Goal: Information Seeking & Learning: Check status

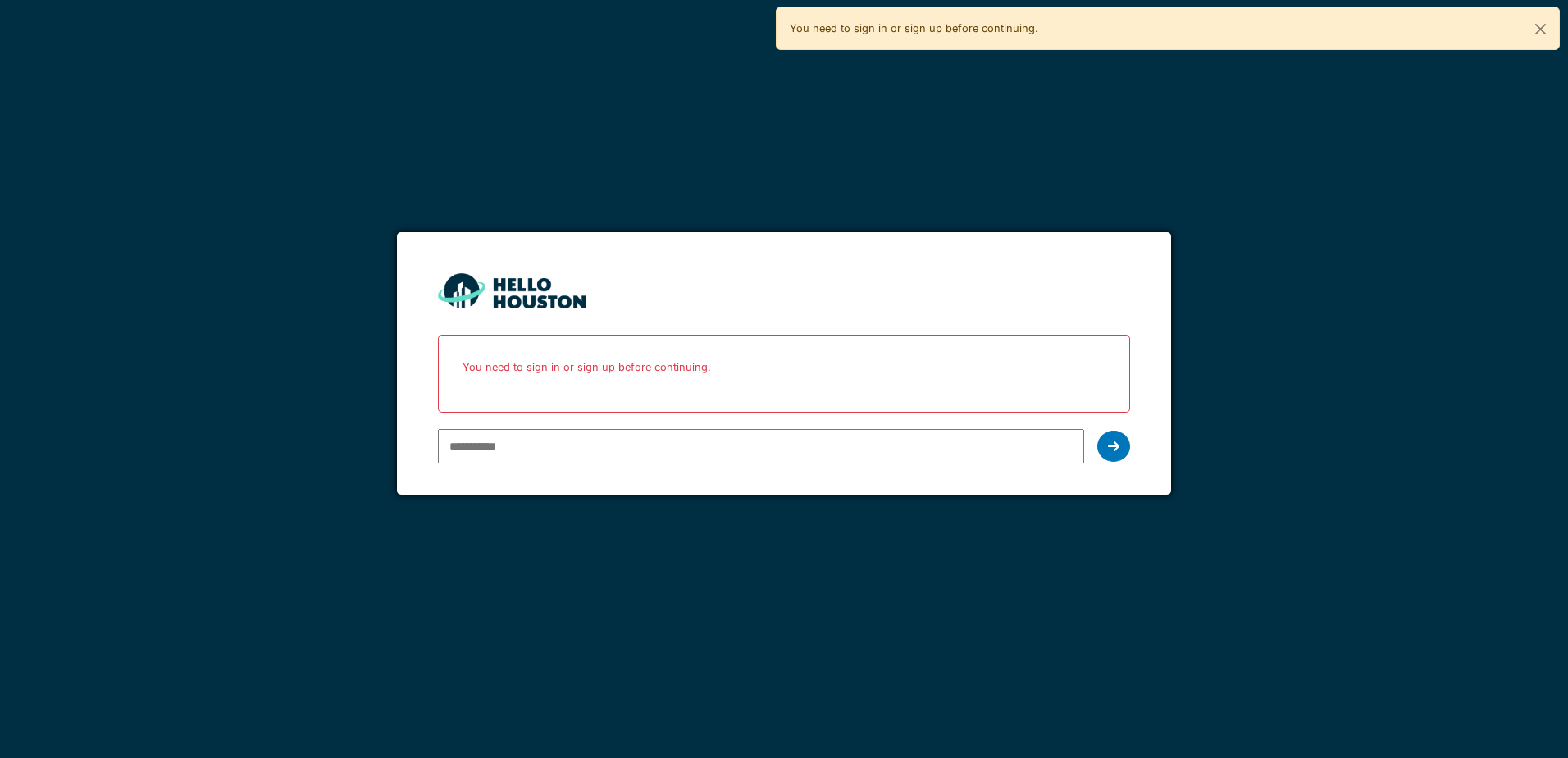
type input "**********"
click at [1116, 449] on icon at bounding box center [1114, 446] width 12 height 13
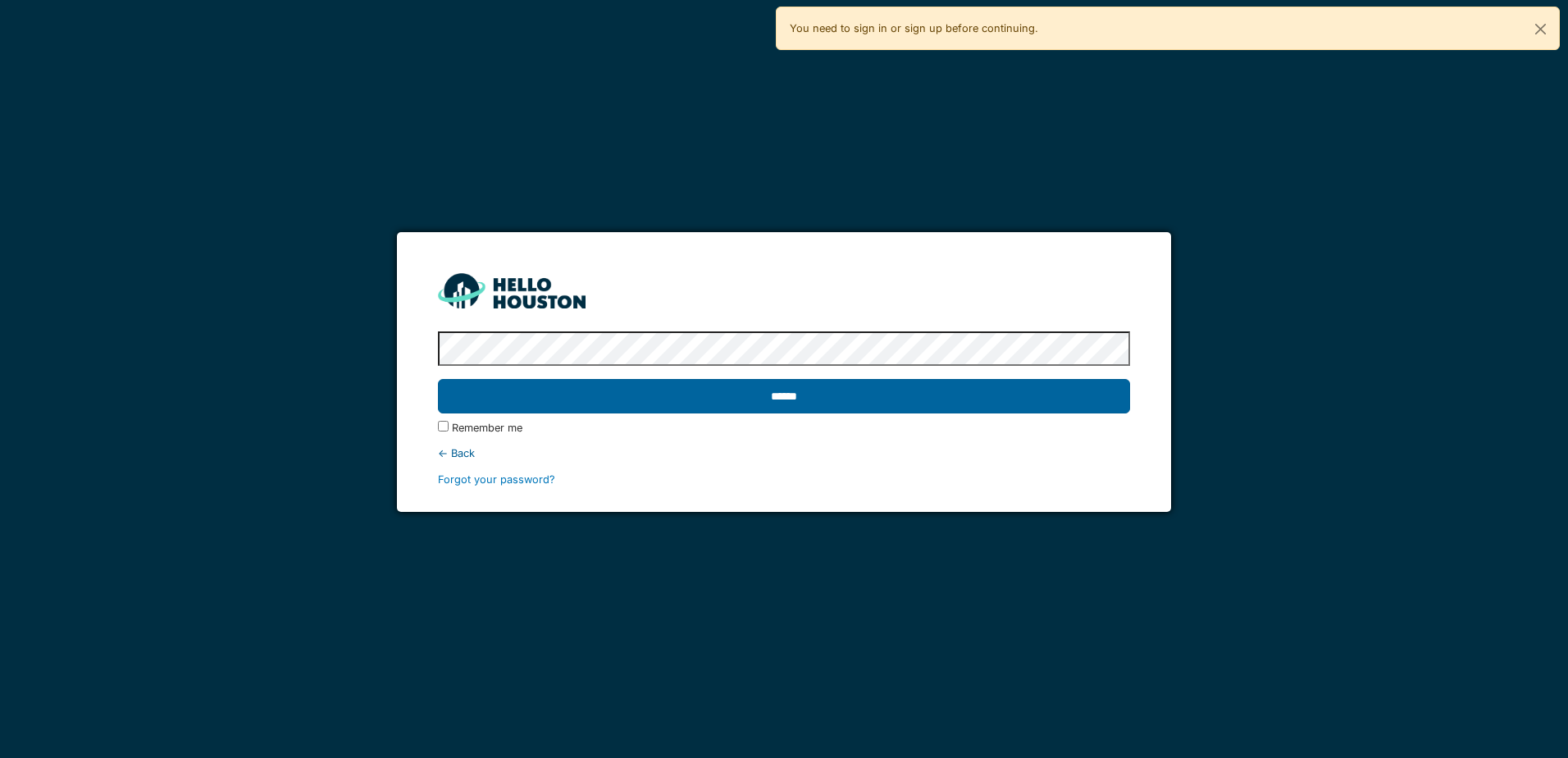
click at [674, 385] on input "******" at bounding box center [783, 396] width 691 height 35
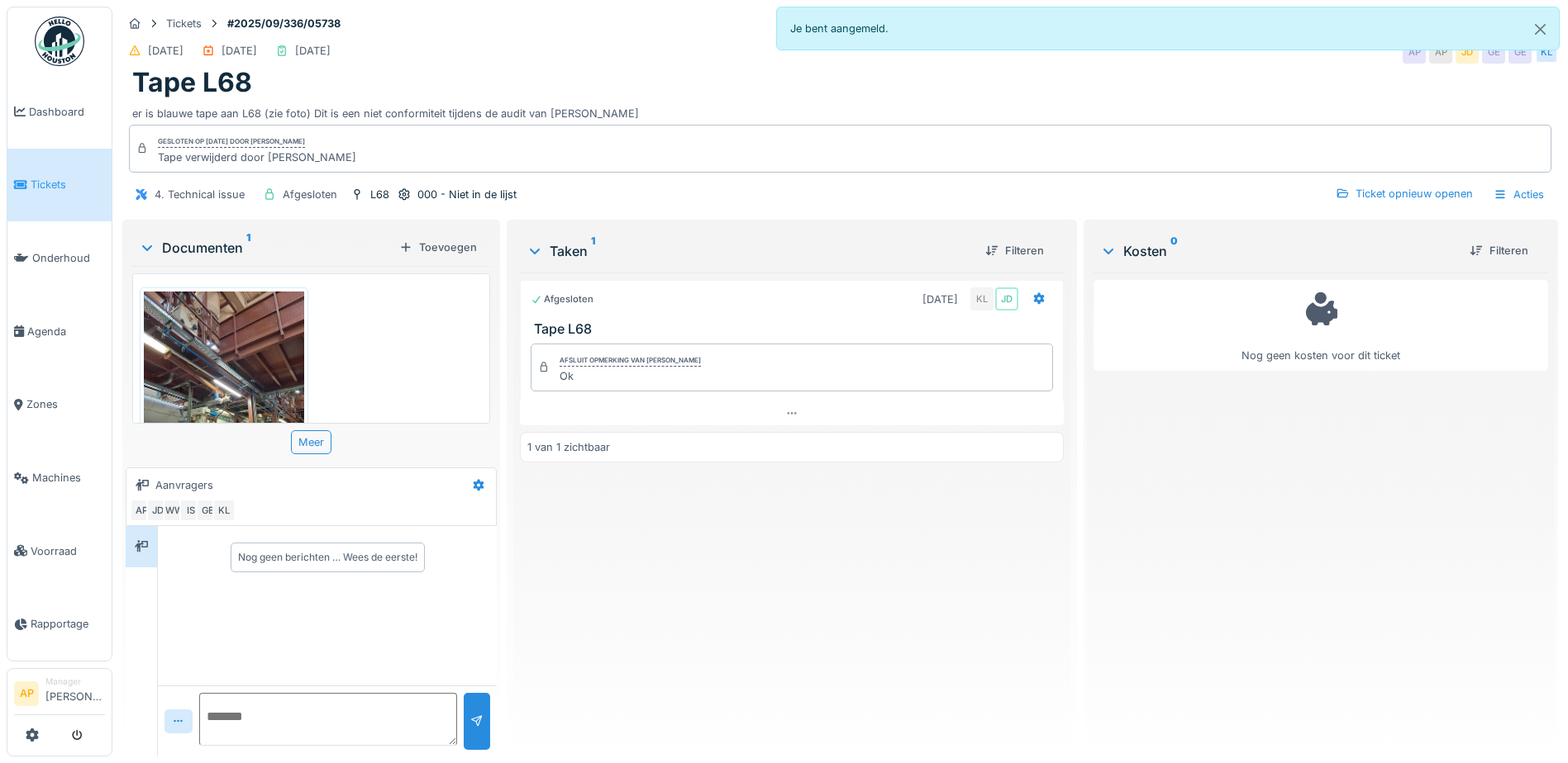
click at [65, 179] on span "Tickets" at bounding box center [67, 184] width 74 height 16
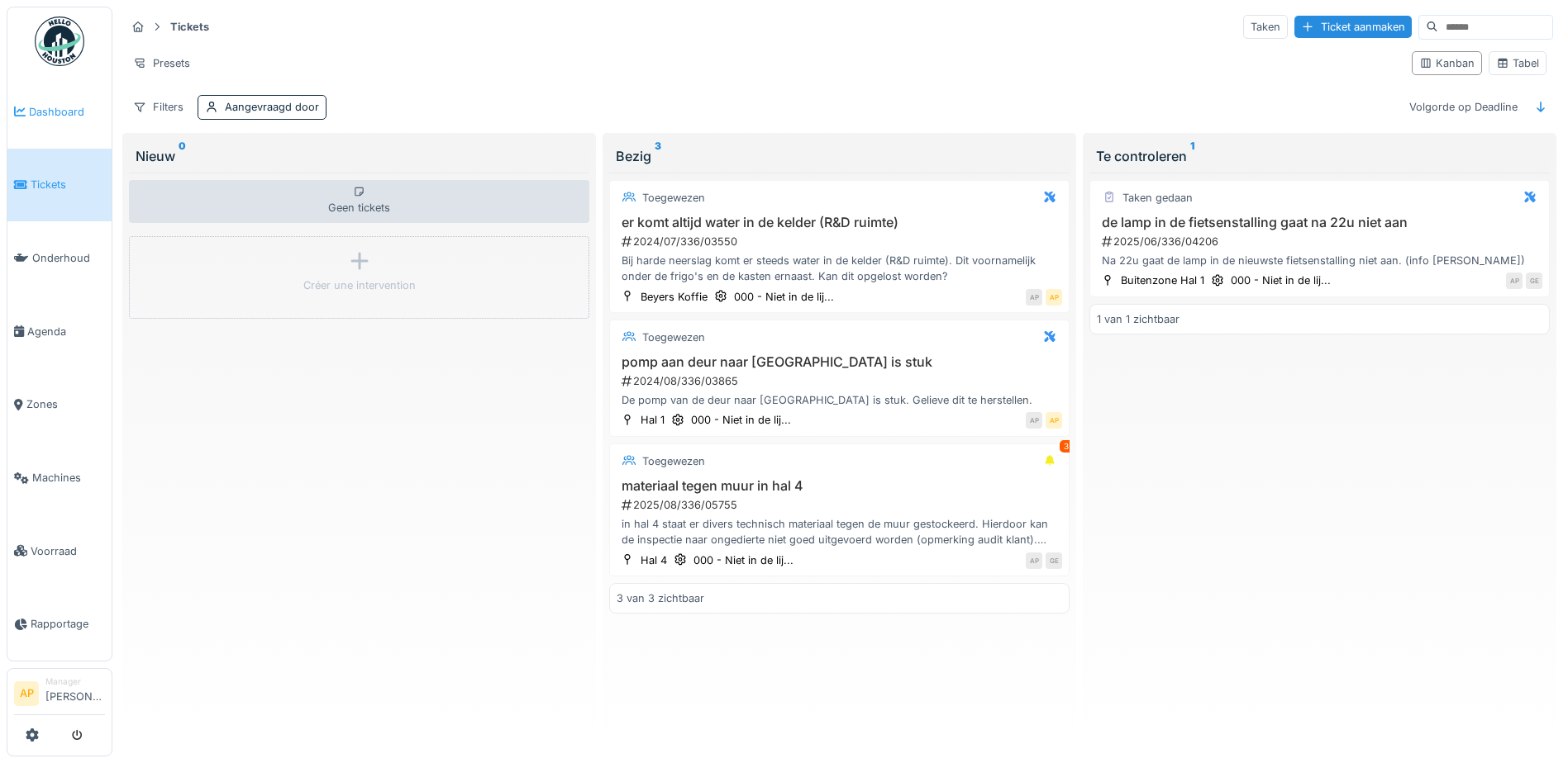
click at [38, 122] on link "Dashboard" at bounding box center [59, 112] width 104 height 73
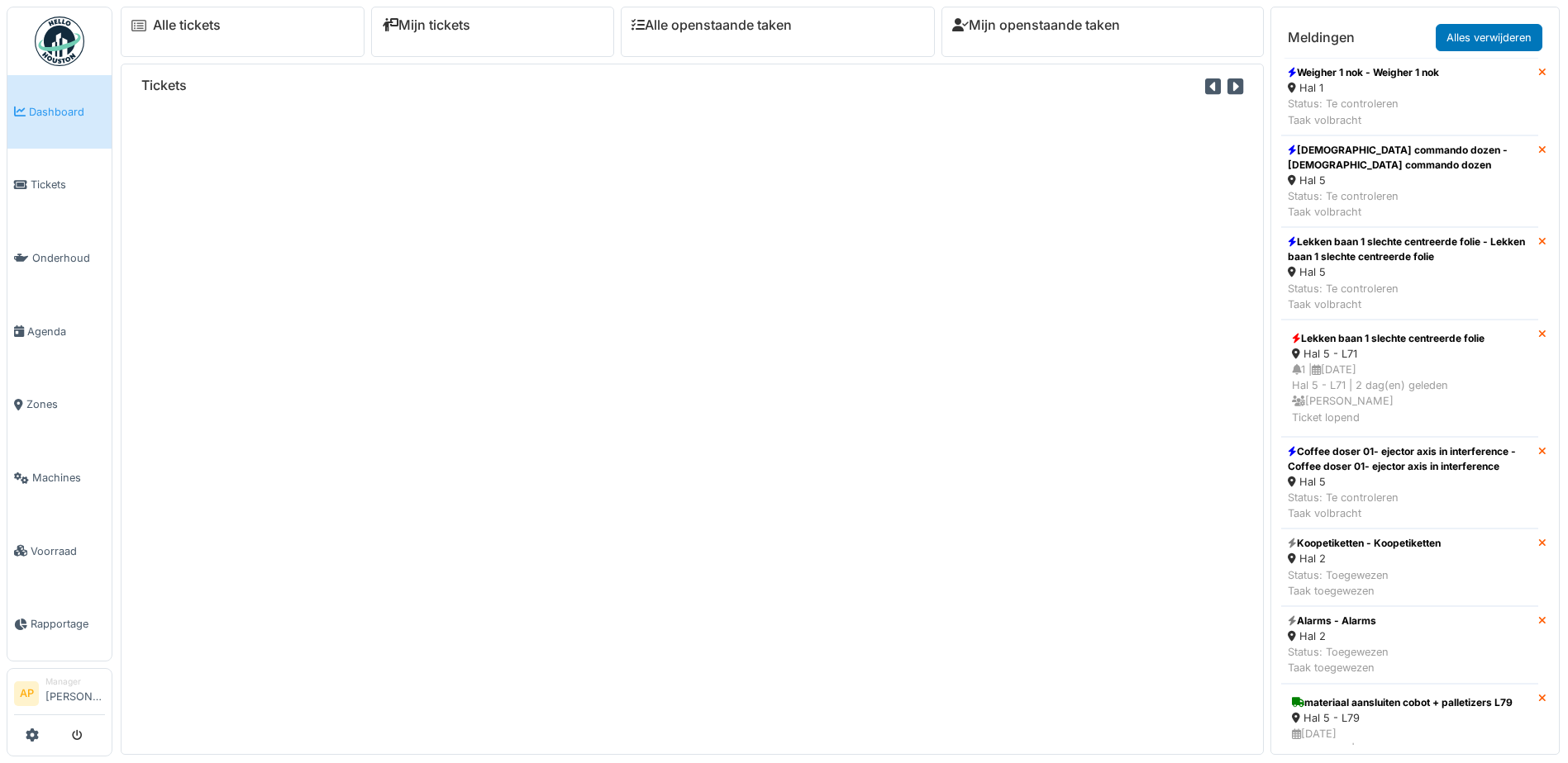
click at [217, 44] on div "Alle tickets" at bounding box center [243, 31] width 244 height 50
click at [178, 25] on link "Alle tickets" at bounding box center [187, 25] width 68 height 16
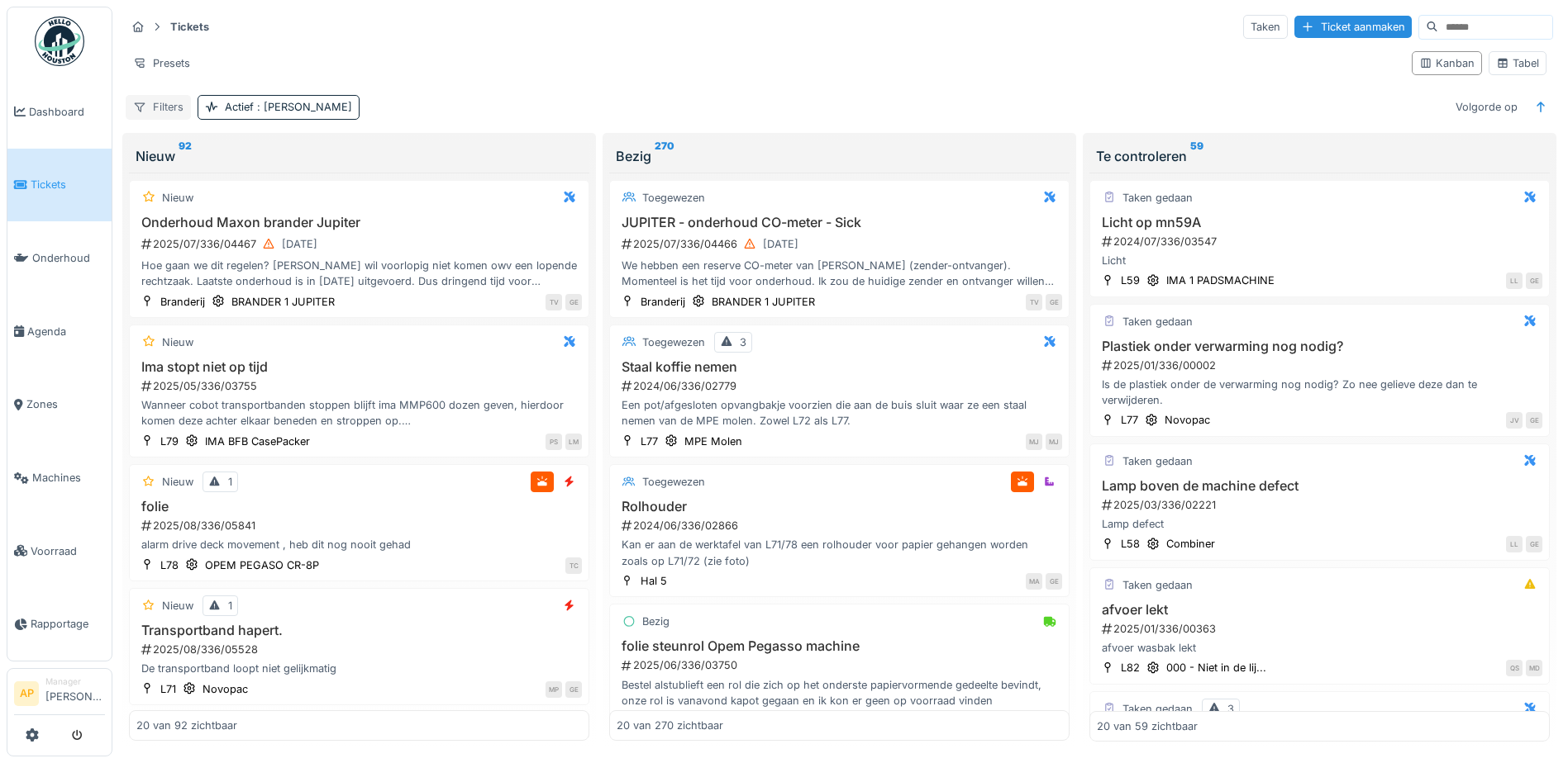
click at [160, 109] on div "Filters" at bounding box center [158, 107] width 65 height 24
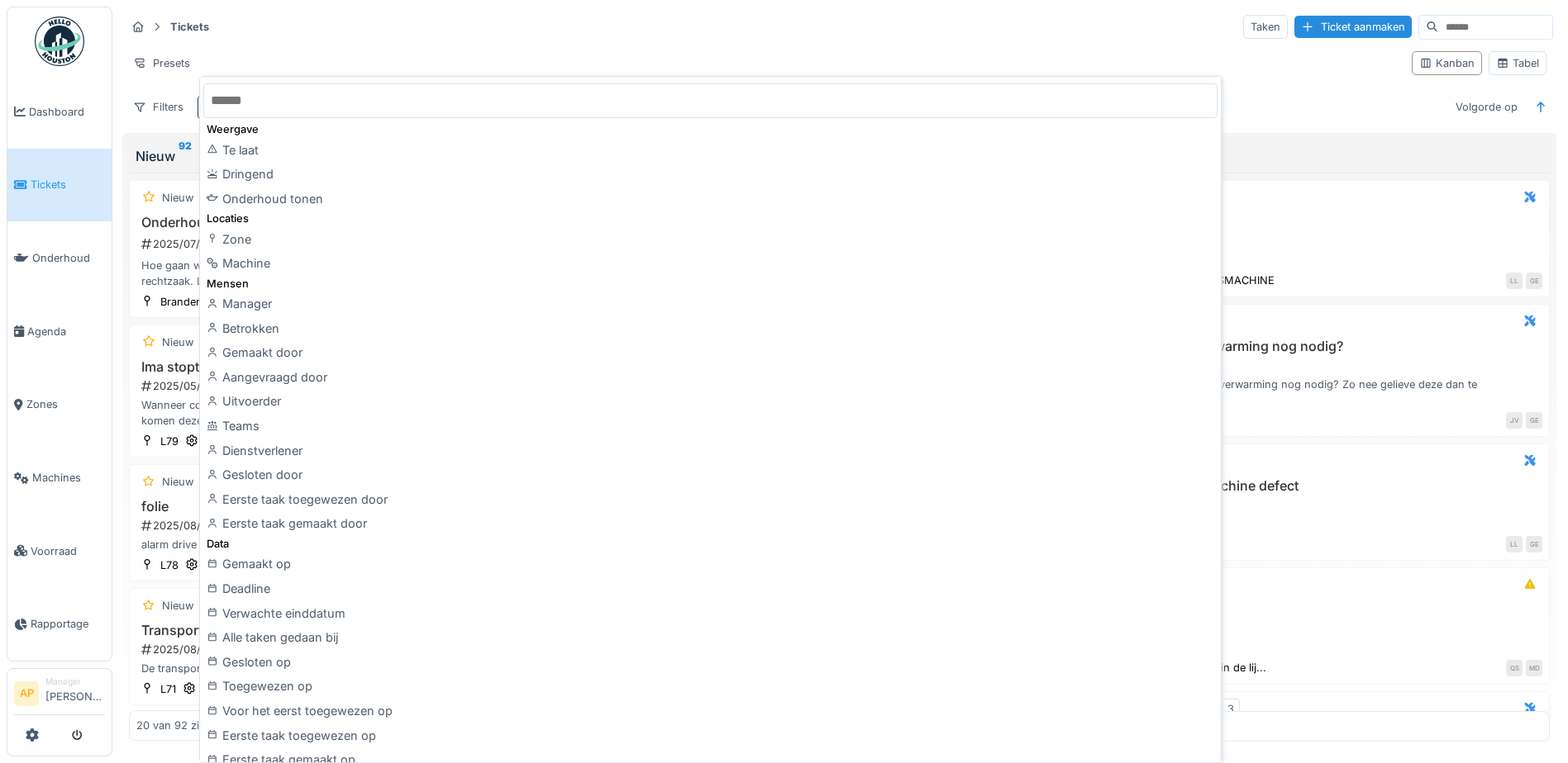
click at [334, 105] on input "text" at bounding box center [710, 101] width 1014 height 35
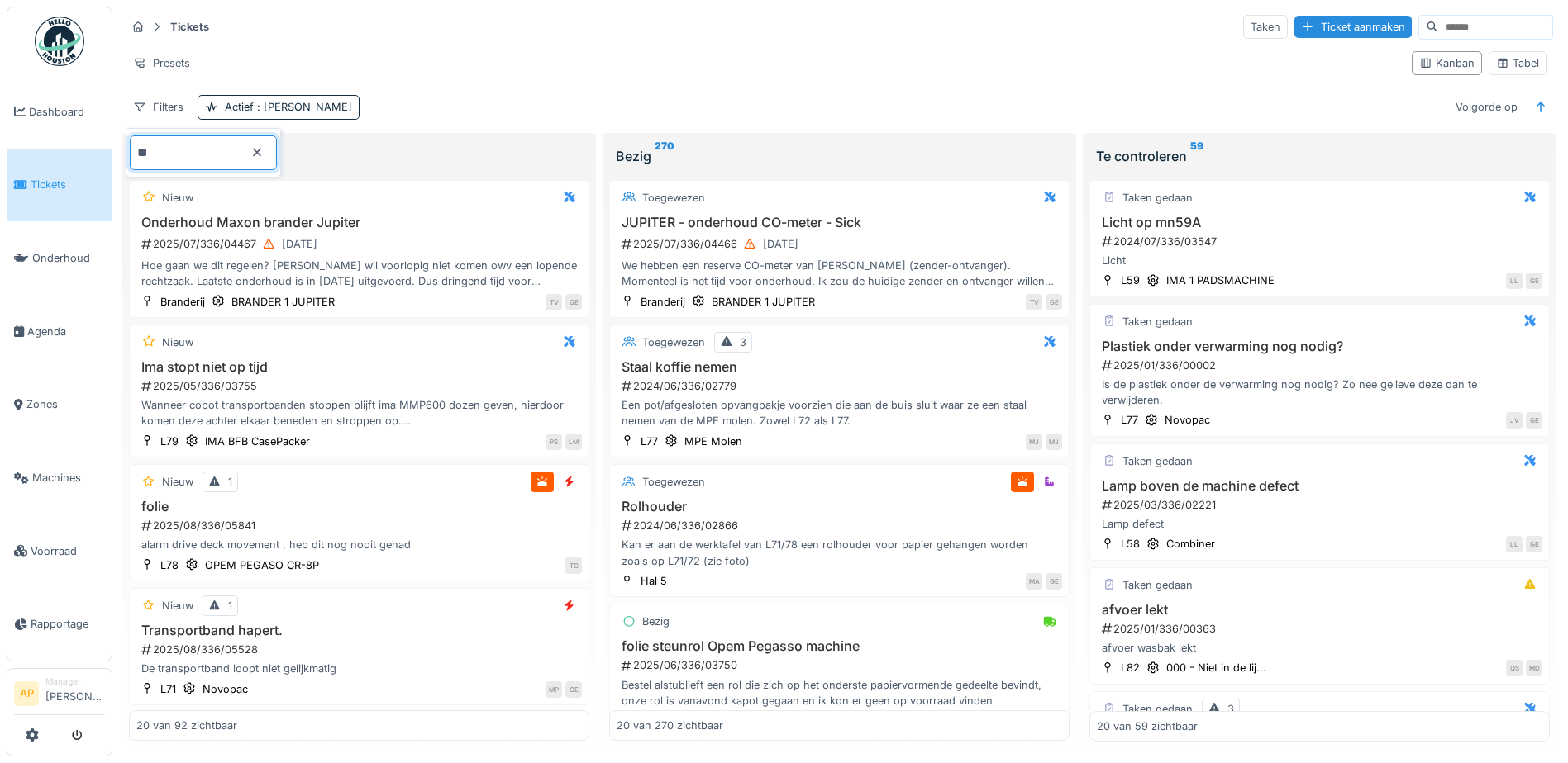
type input "**"
click at [333, 102] on div "Filters Actief : Ja Volgorde op" at bounding box center [840, 107] width 1428 height 24
click at [223, 113] on div "Actief : Ja" at bounding box center [278, 107] width 162 height 24
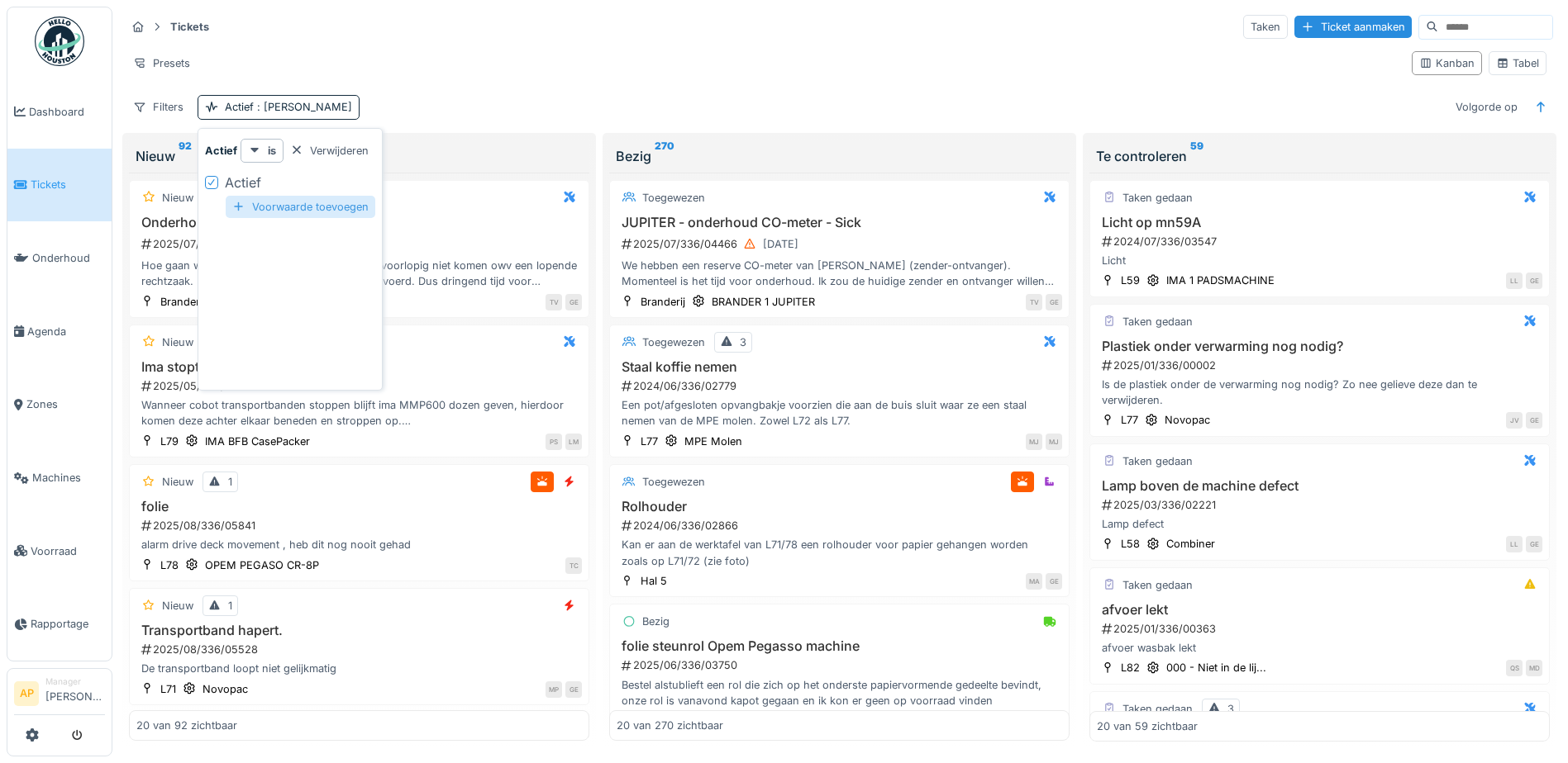
click at [235, 210] on div at bounding box center [239, 206] width 13 height 16
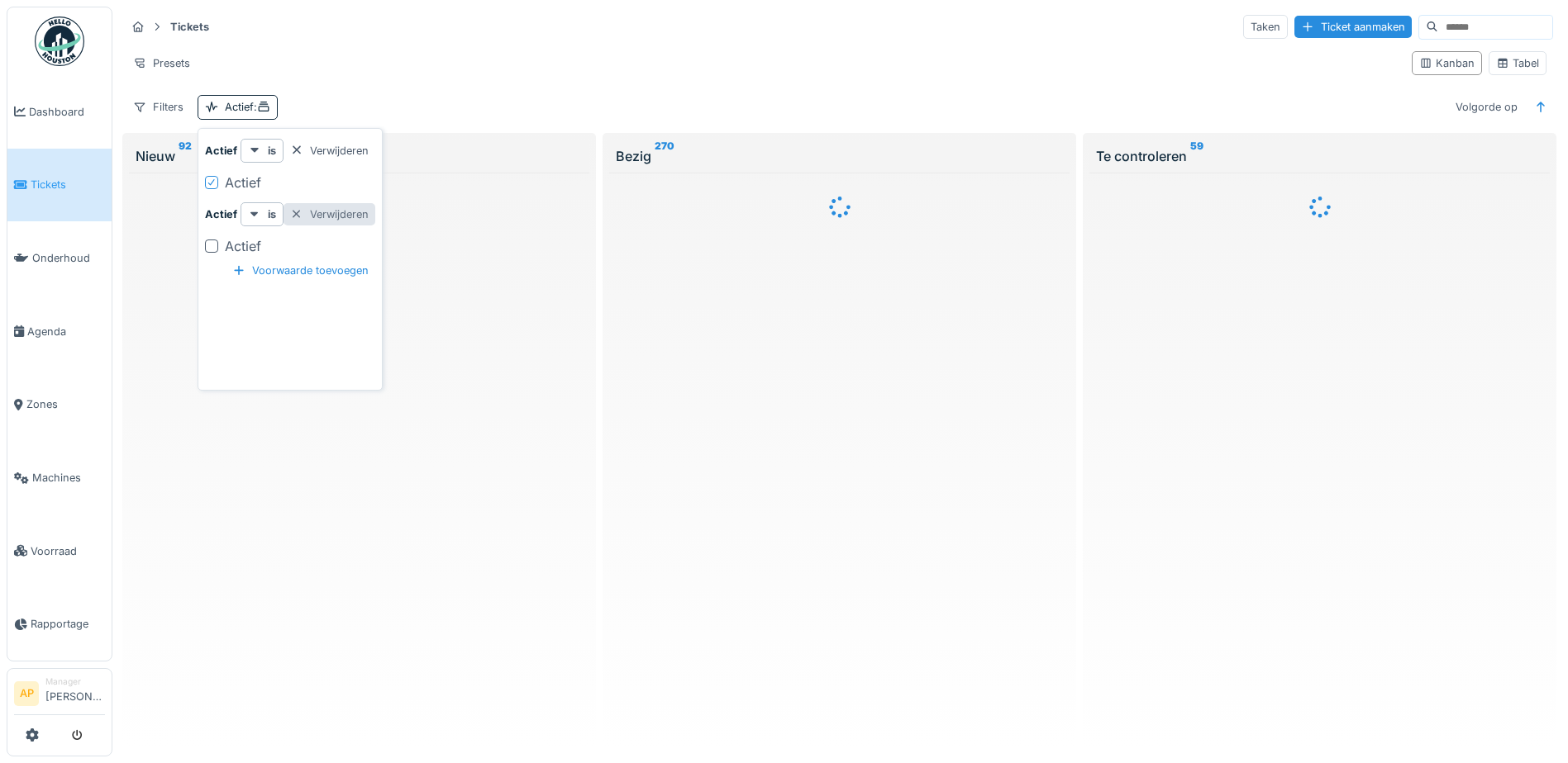
click at [295, 213] on div at bounding box center [296, 214] width 13 height 16
click at [322, 102] on div "Filters Actief : Ja Volgorde op" at bounding box center [840, 107] width 1428 height 24
click at [1440, 106] on div "Volgorde op Deadline" at bounding box center [1463, 107] width 123 height 24
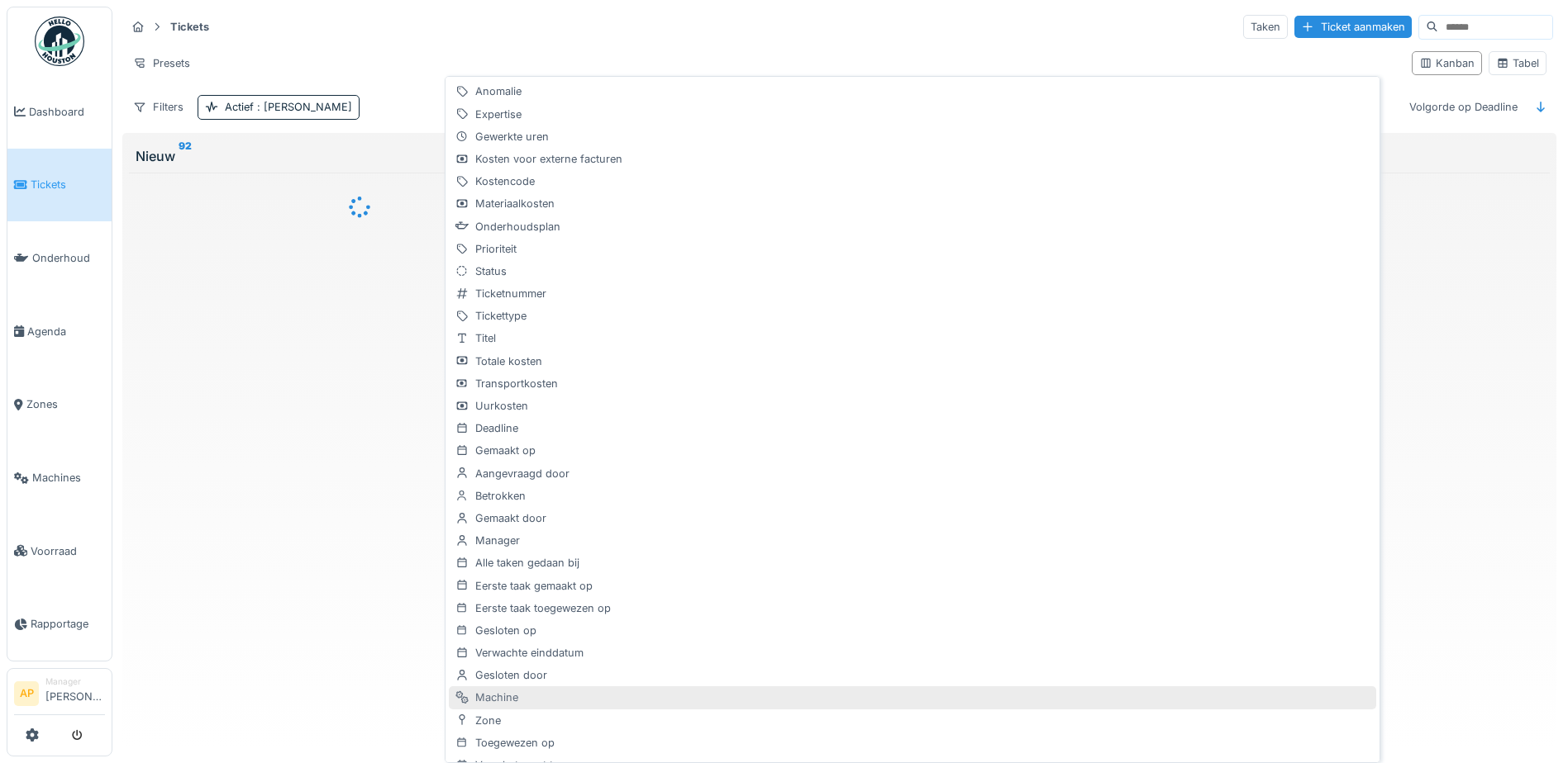
click at [473, 697] on div "Machine" at bounding box center [912, 698] width 928 height 22
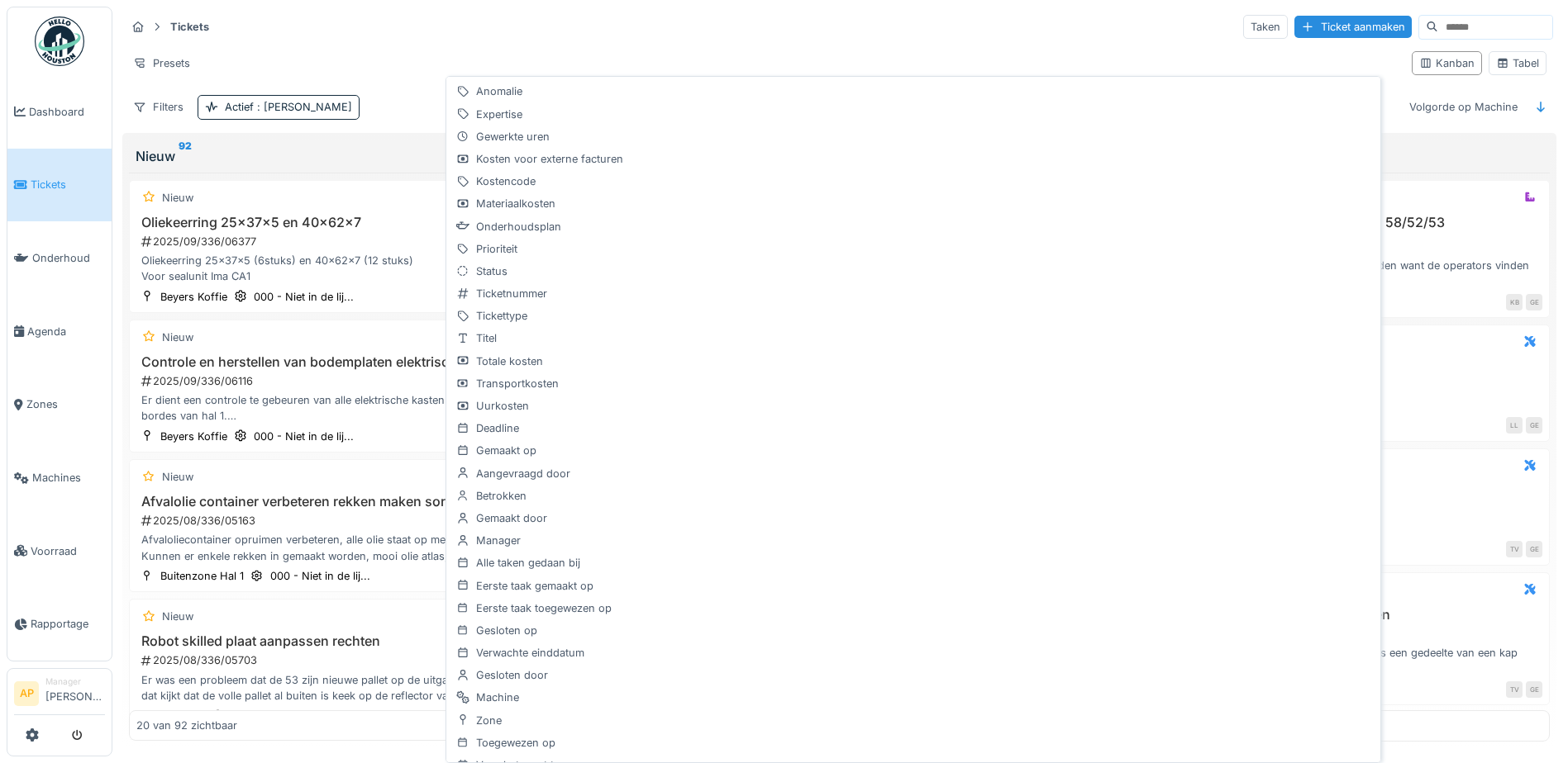
click at [600, 41] on div "Tickets Taken Ticket aanmaken Presets Kanban Tabel Filters Actief : Ja Volgorde…" at bounding box center [840, 66] width 1440 height 120
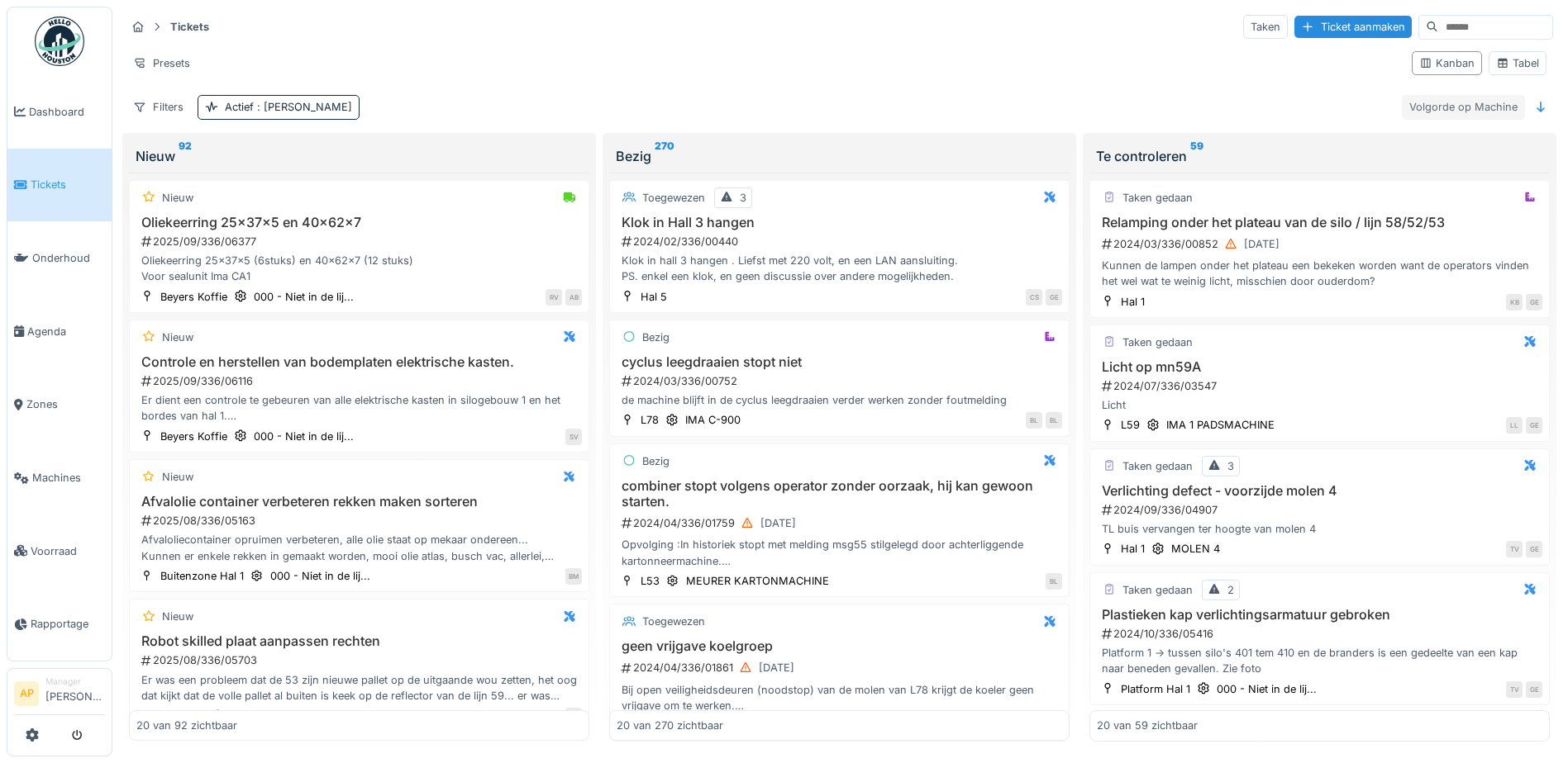
click at [1450, 109] on div "Volgorde op Machine" at bounding box center [1463, 107] width 123 height 24
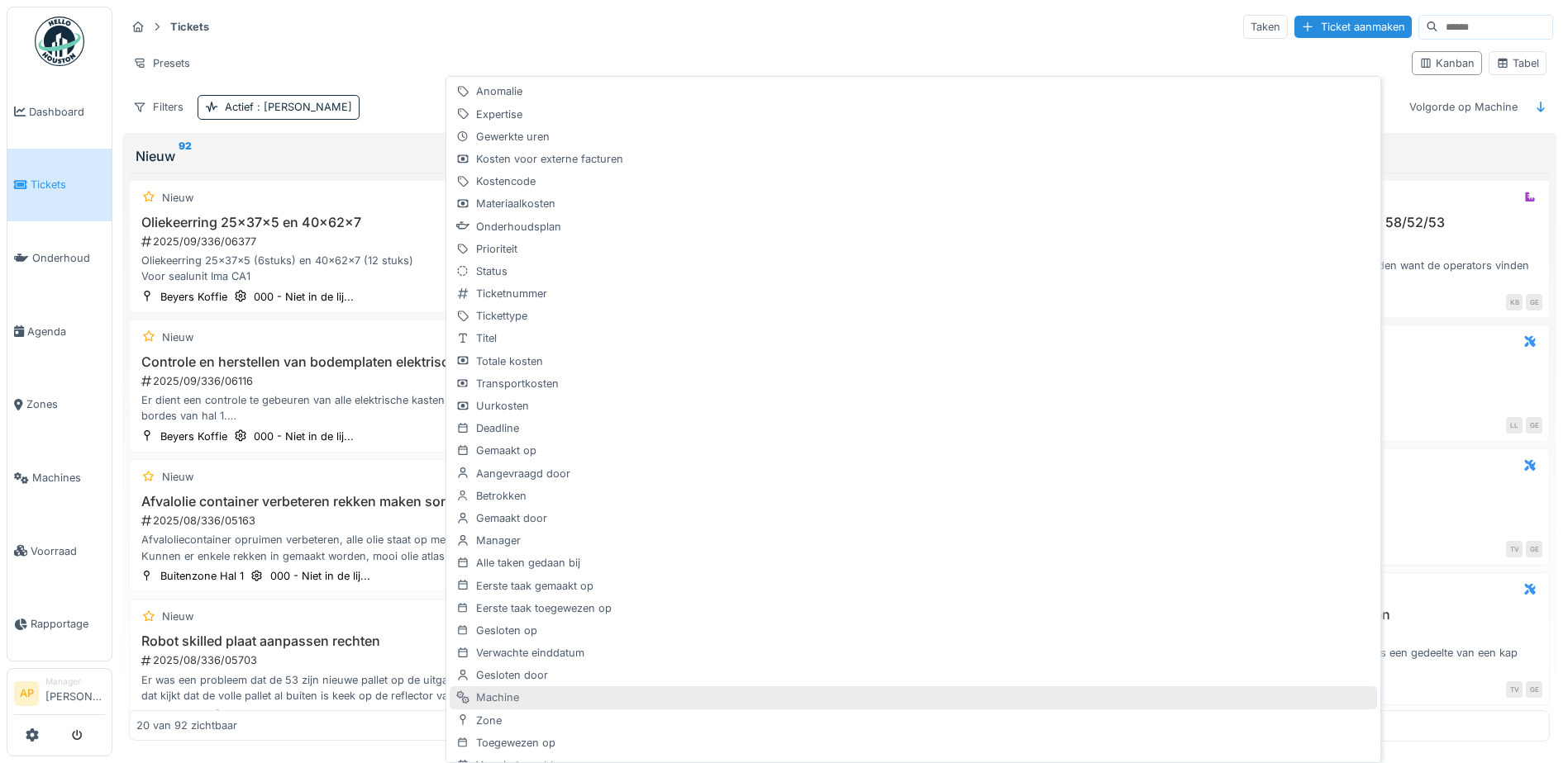
click at [512, 698] on div "Machine" at bounding box center [913, 698] width 928 height 22
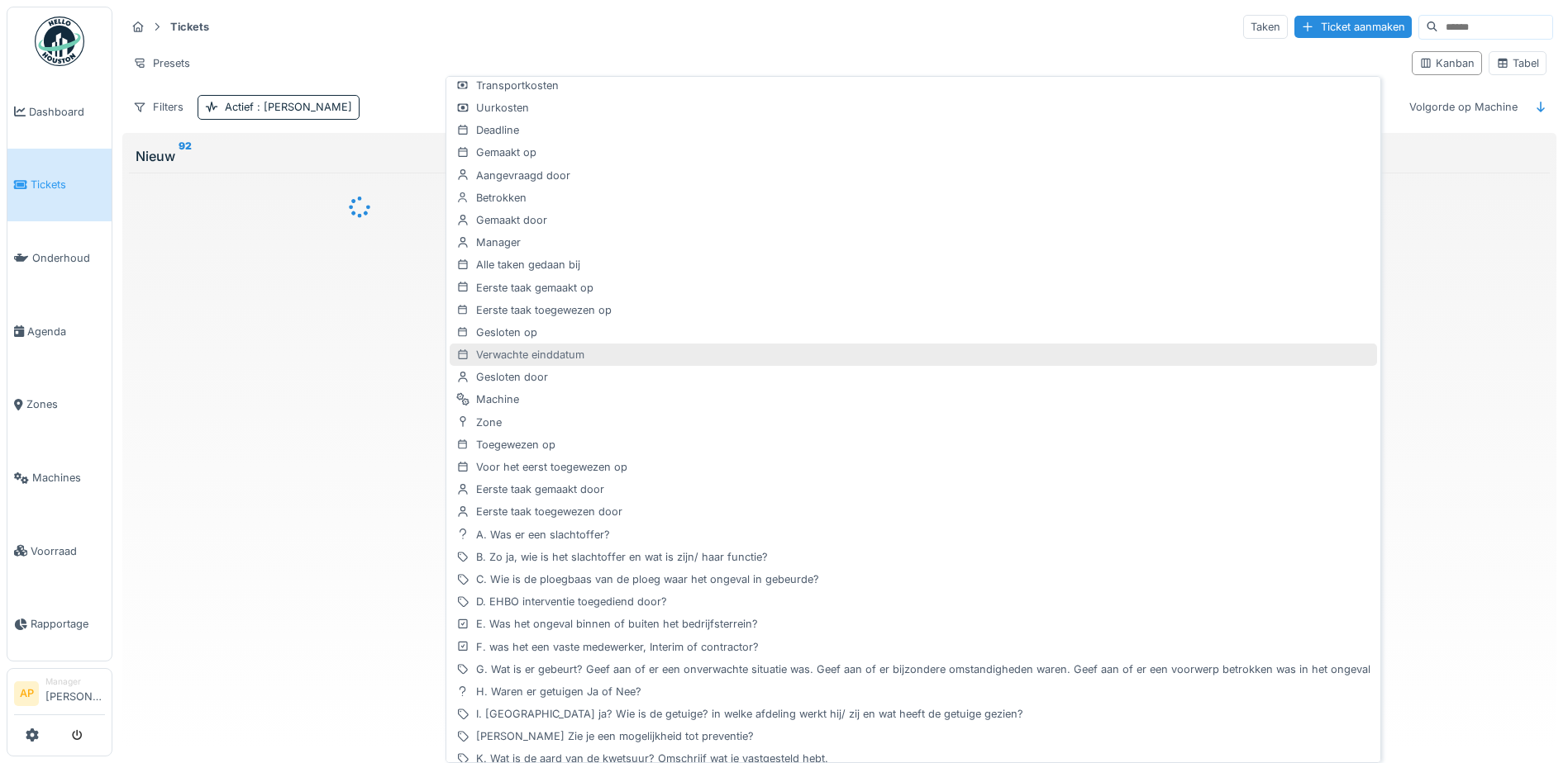
scroll to position [444, 0]
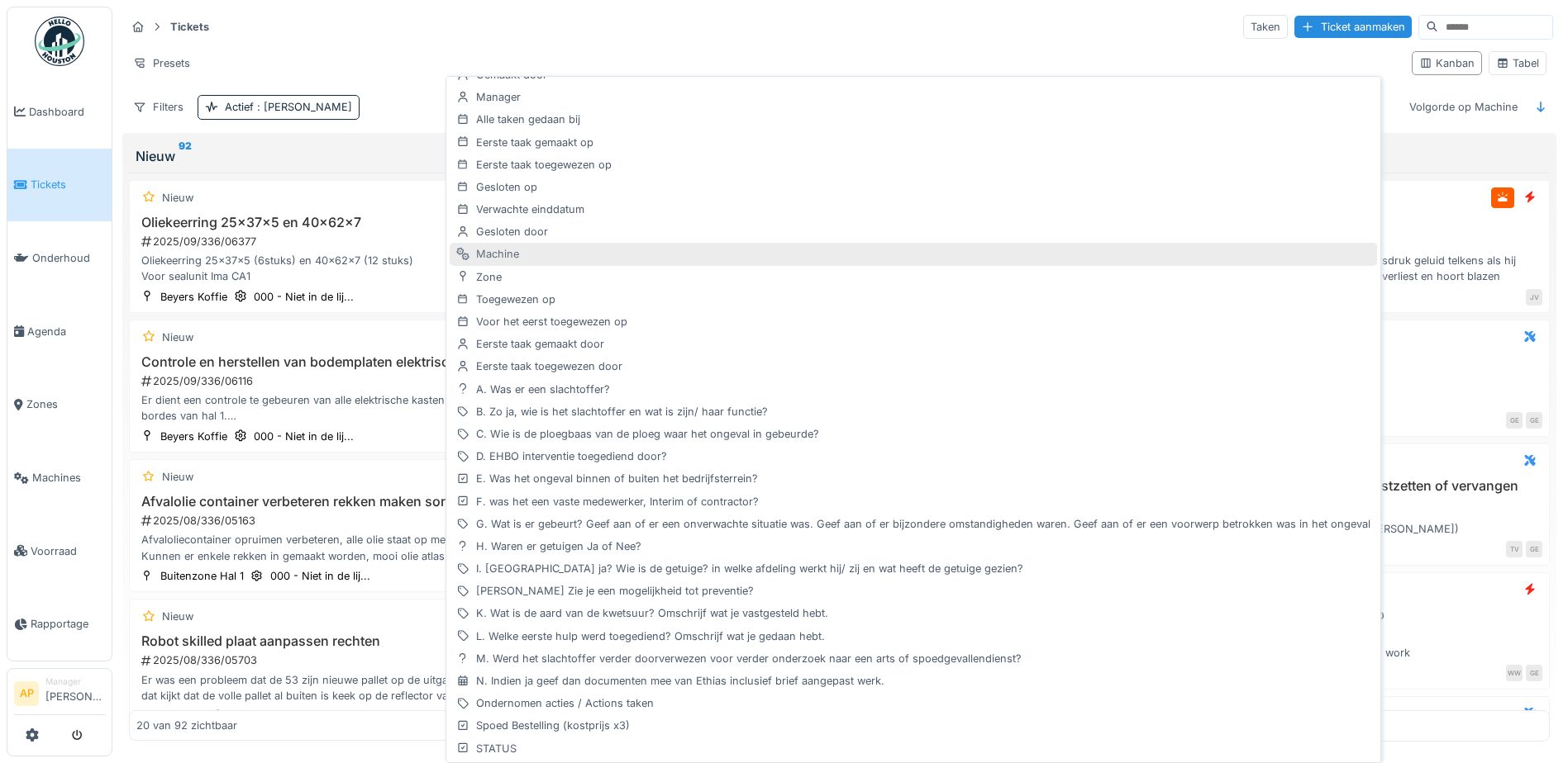
click at [501, 259] on div "Machine" at bounding box center [913, 254] width 928 height 22
click at [700, 28] on div "Tickets Taken Ticket aanmaken" at bounding box center [840, 27] width 1428 height 28
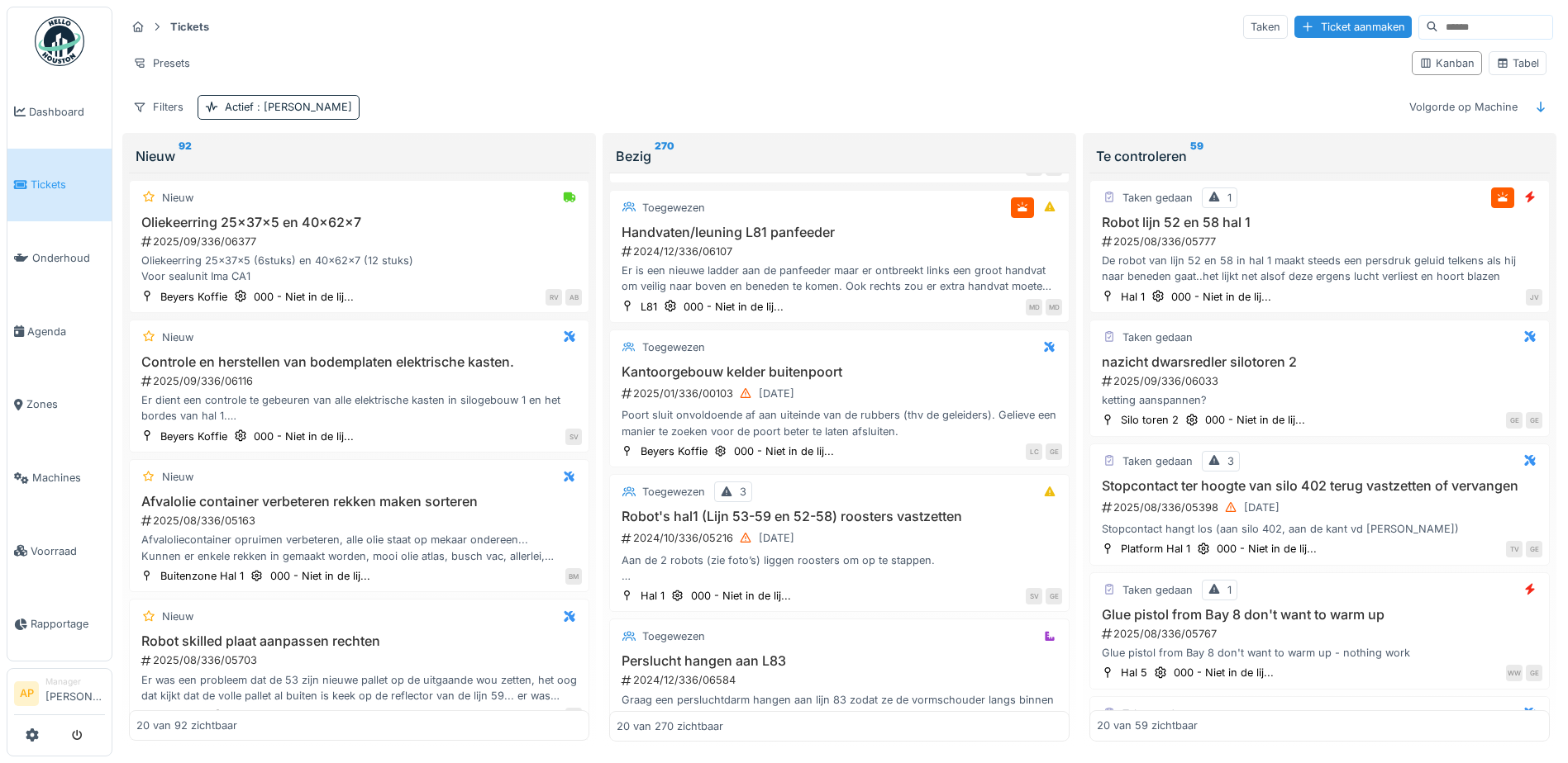
scroll to position [0, 0]
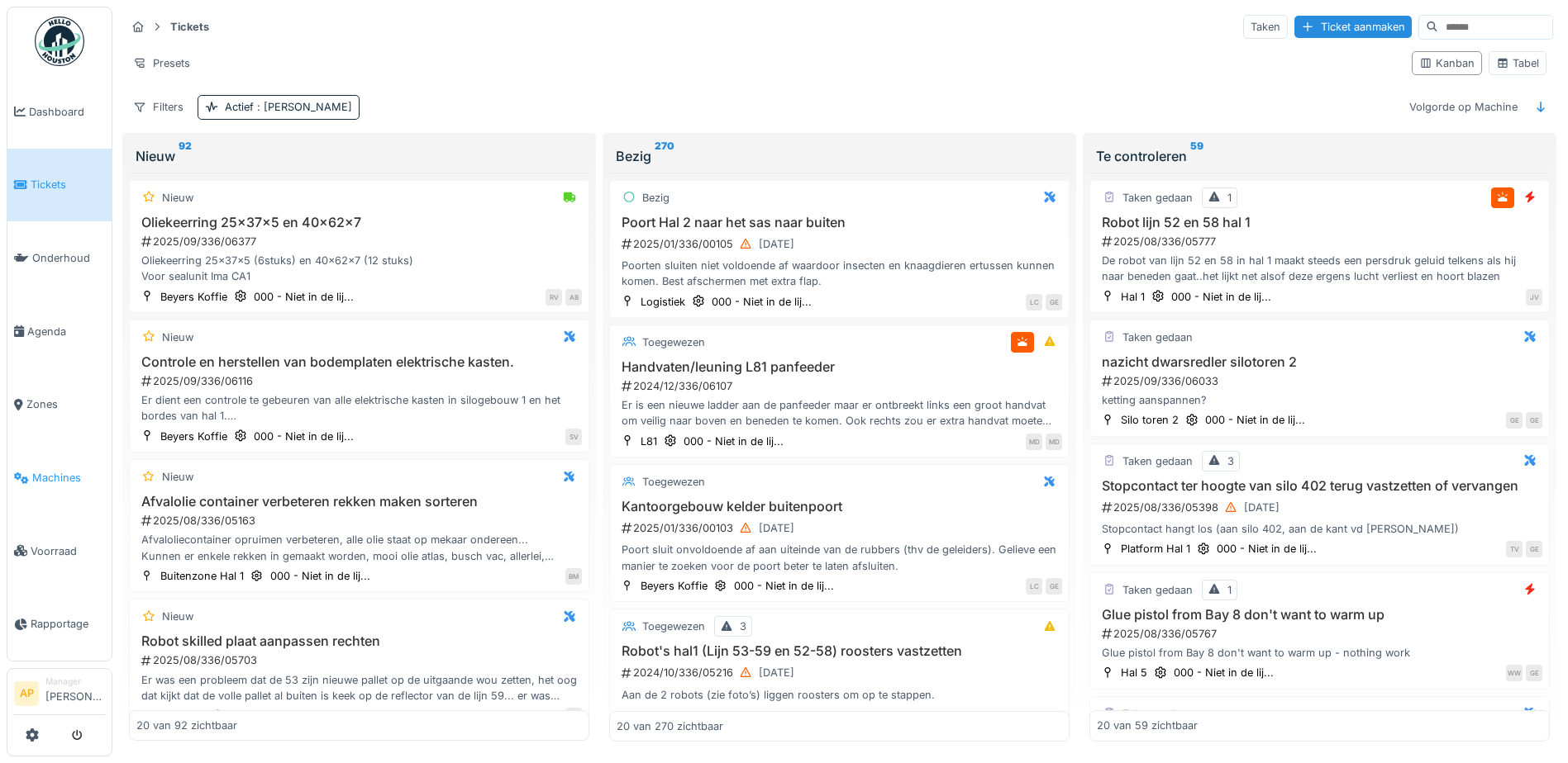
click at [65, 477] on link "Machines" at bounding box center [59, 478] width 104 height 73
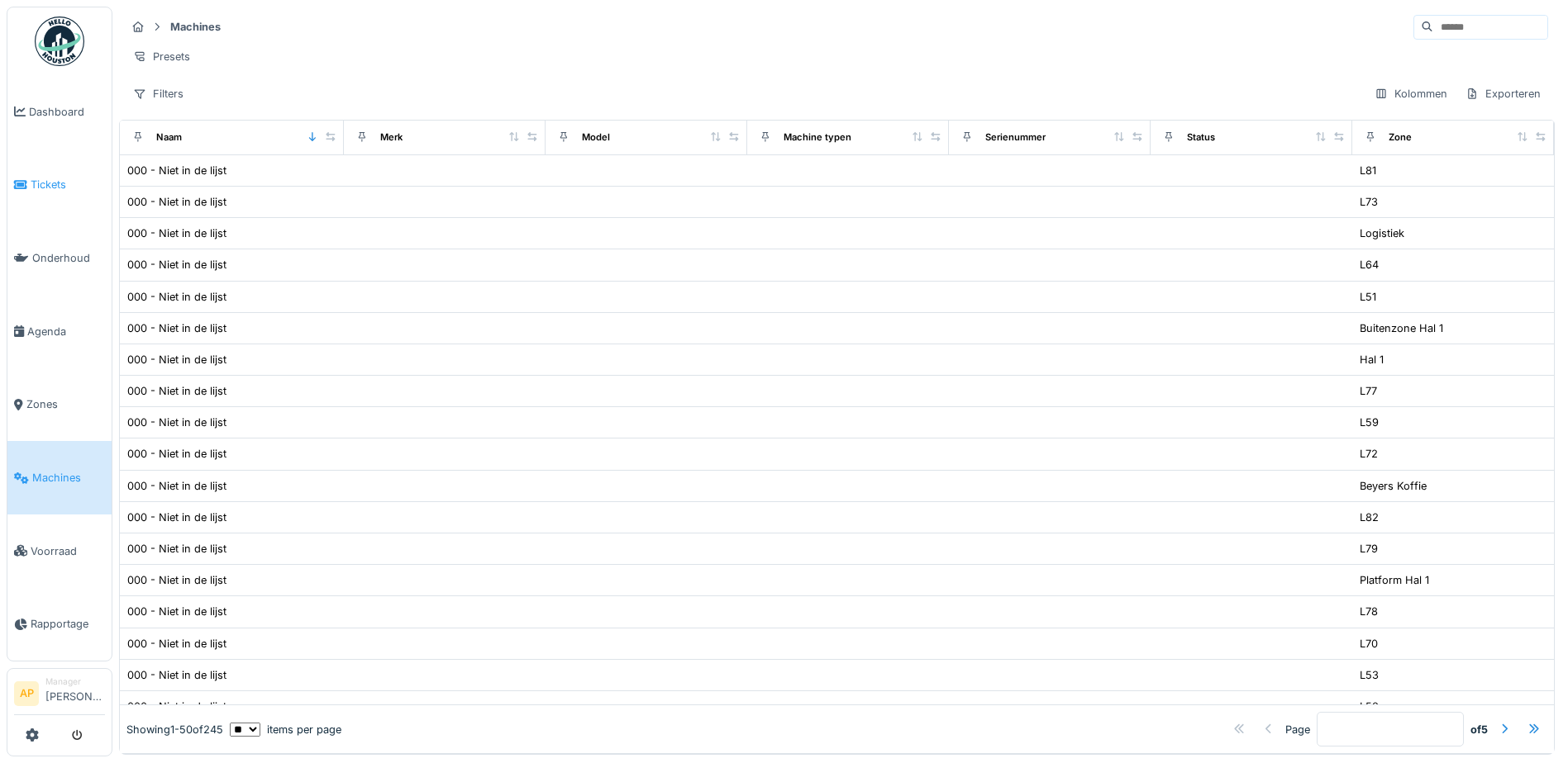
click at [37, 184] on span "Tickets" at bounding box center [67, 184] width 74 height 16
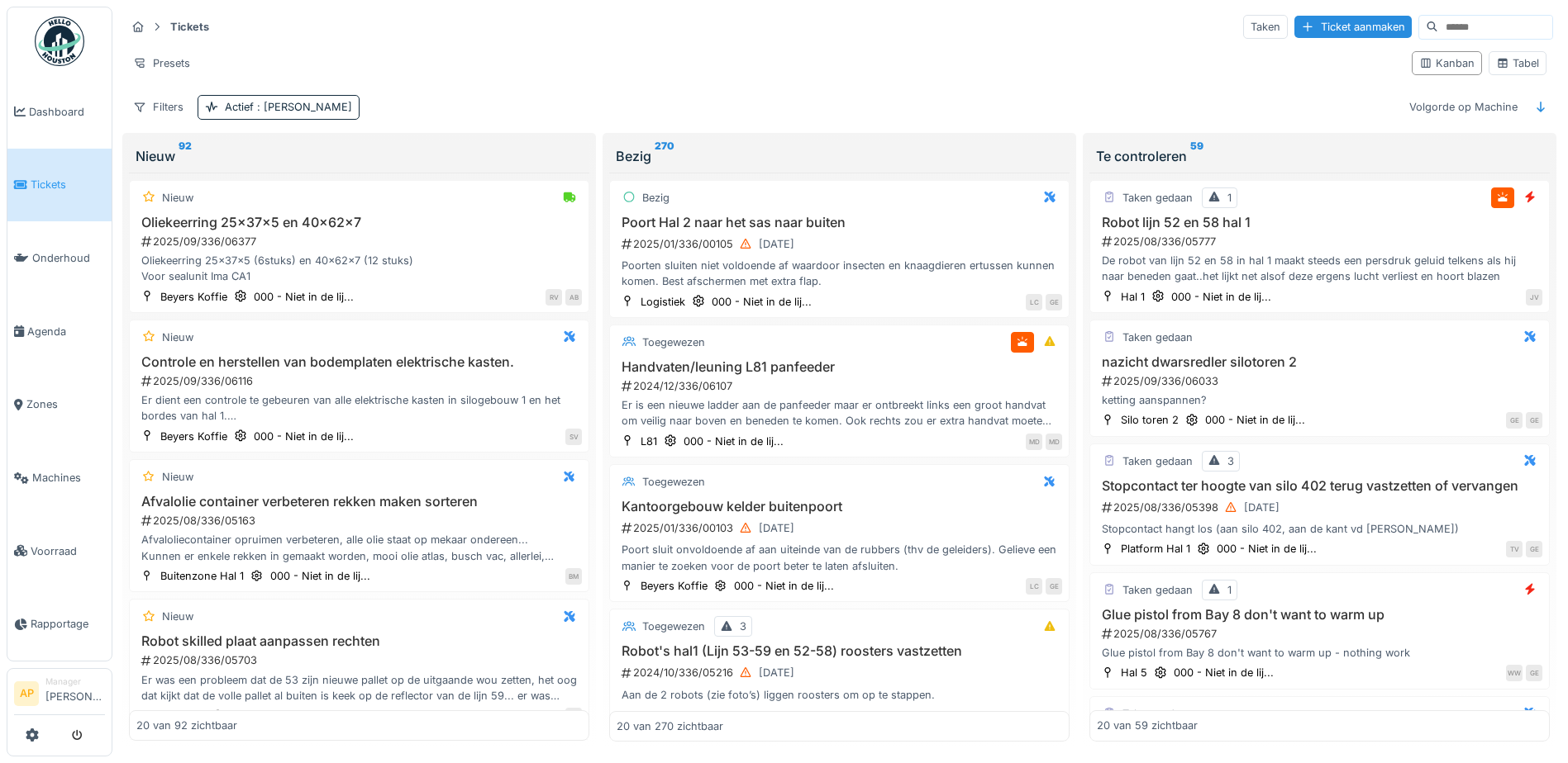
click at [628, 151] on div "Bezig 270" at bounding box center [839, 156] width 447 height 20
click at [626, 149] on div "Bezig 270" at bounding box center [839, 156] width 447 height 20
